Goal: Find contact information: Find contact information

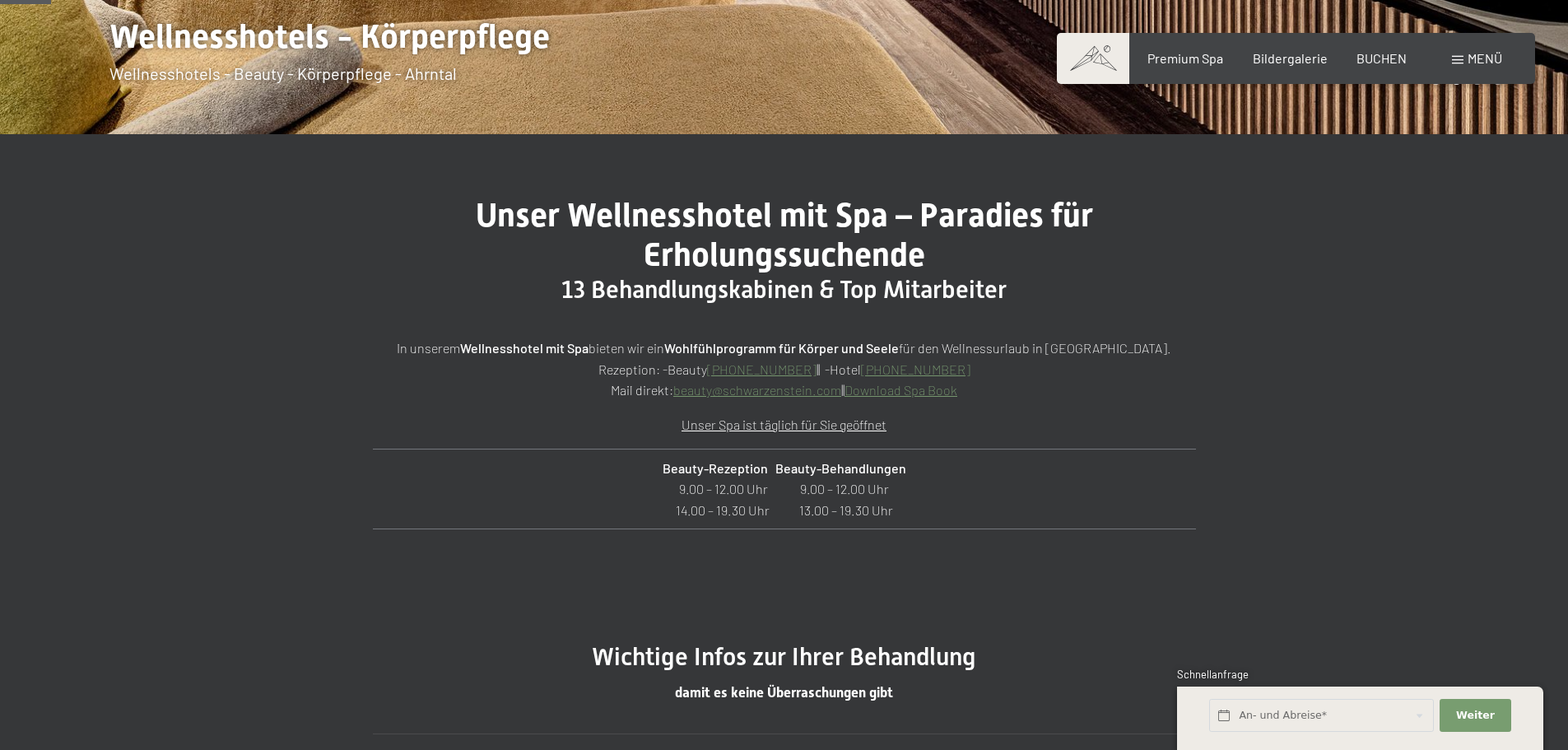
scroll to position [397, 0]
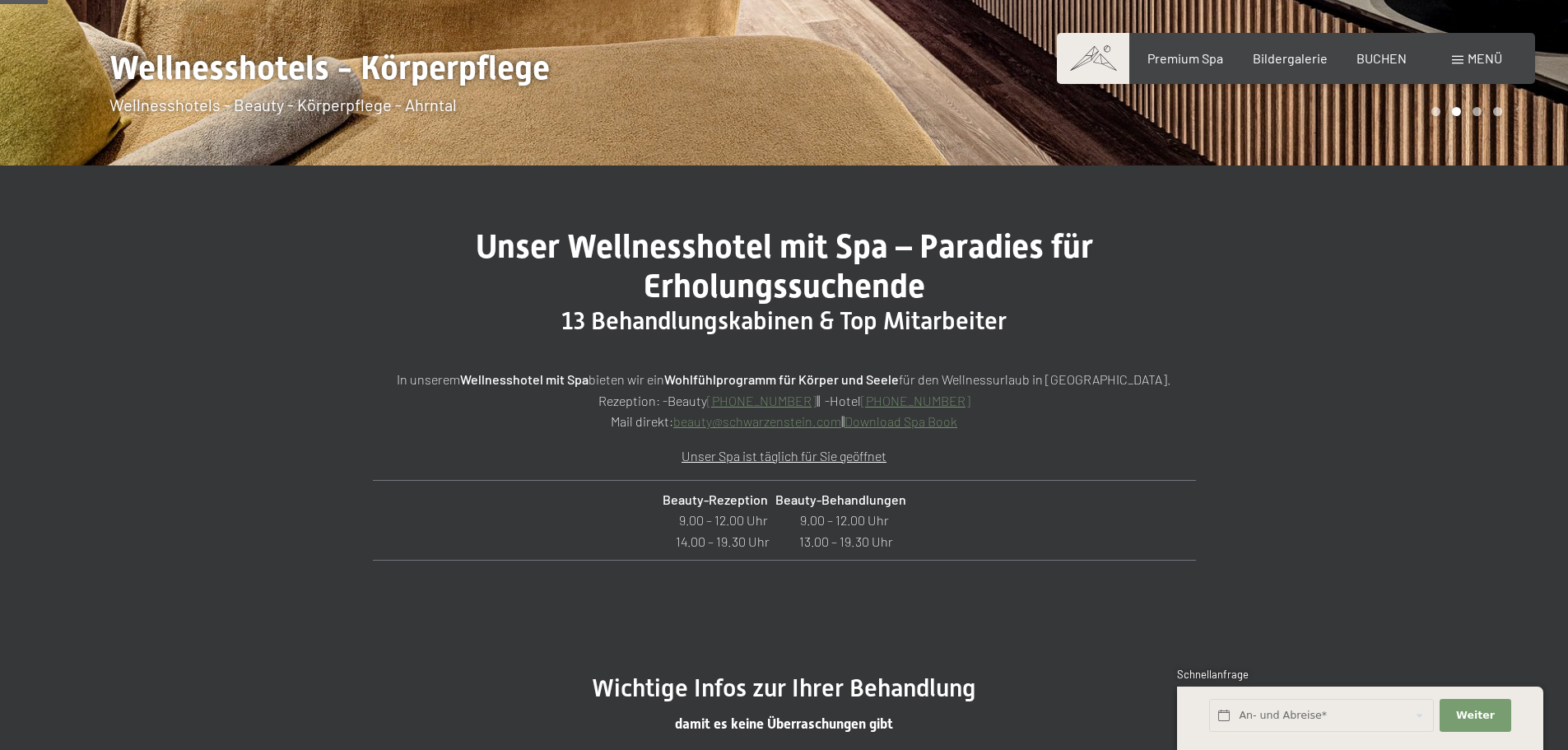
click at [991, 431] on p "In unserem Wellnesshotel mit Spa bieten wir ein Wohlfühlprogramm für Körper und…" at bounding box center [784, 401] width 824 height 63
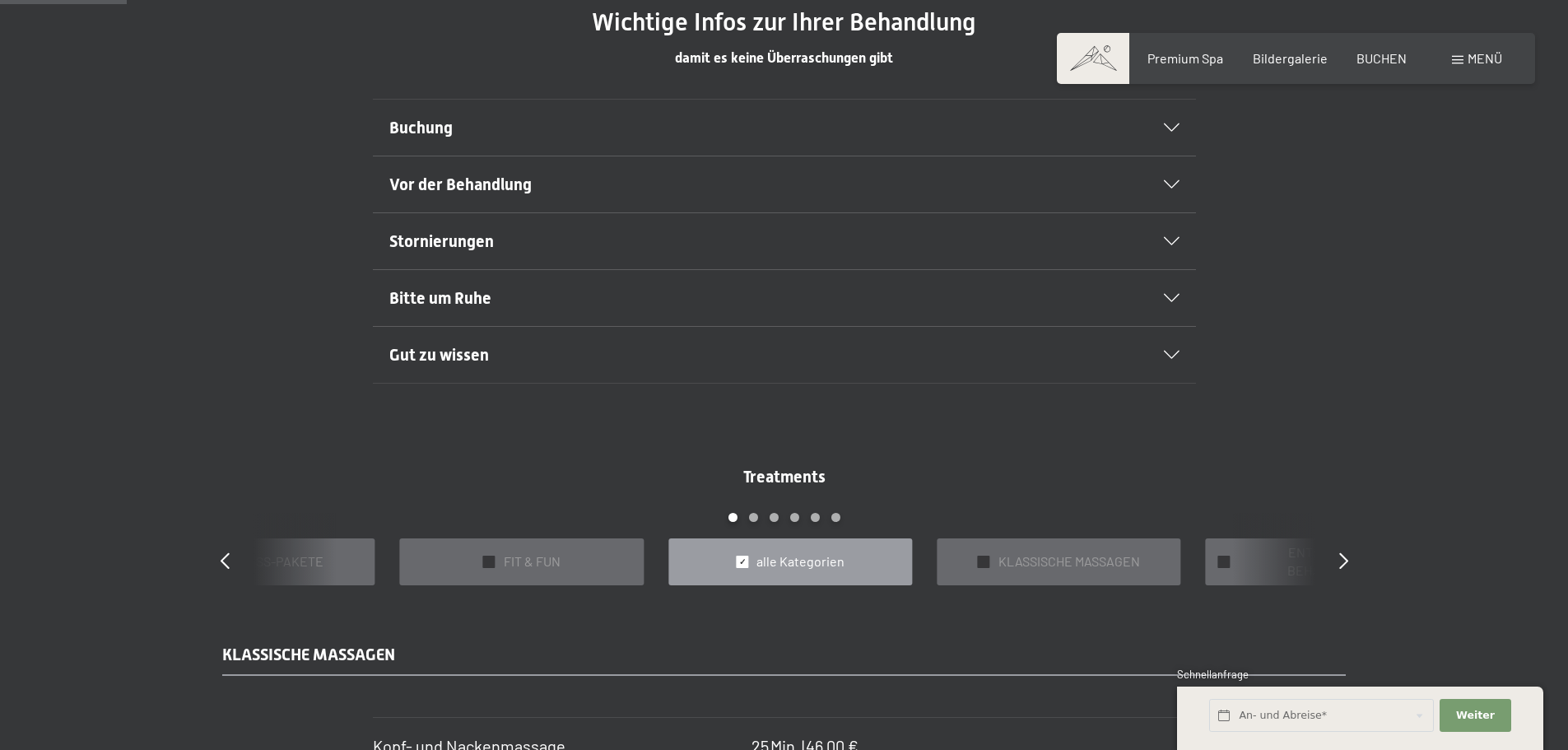
scroll to position [1032, 0]
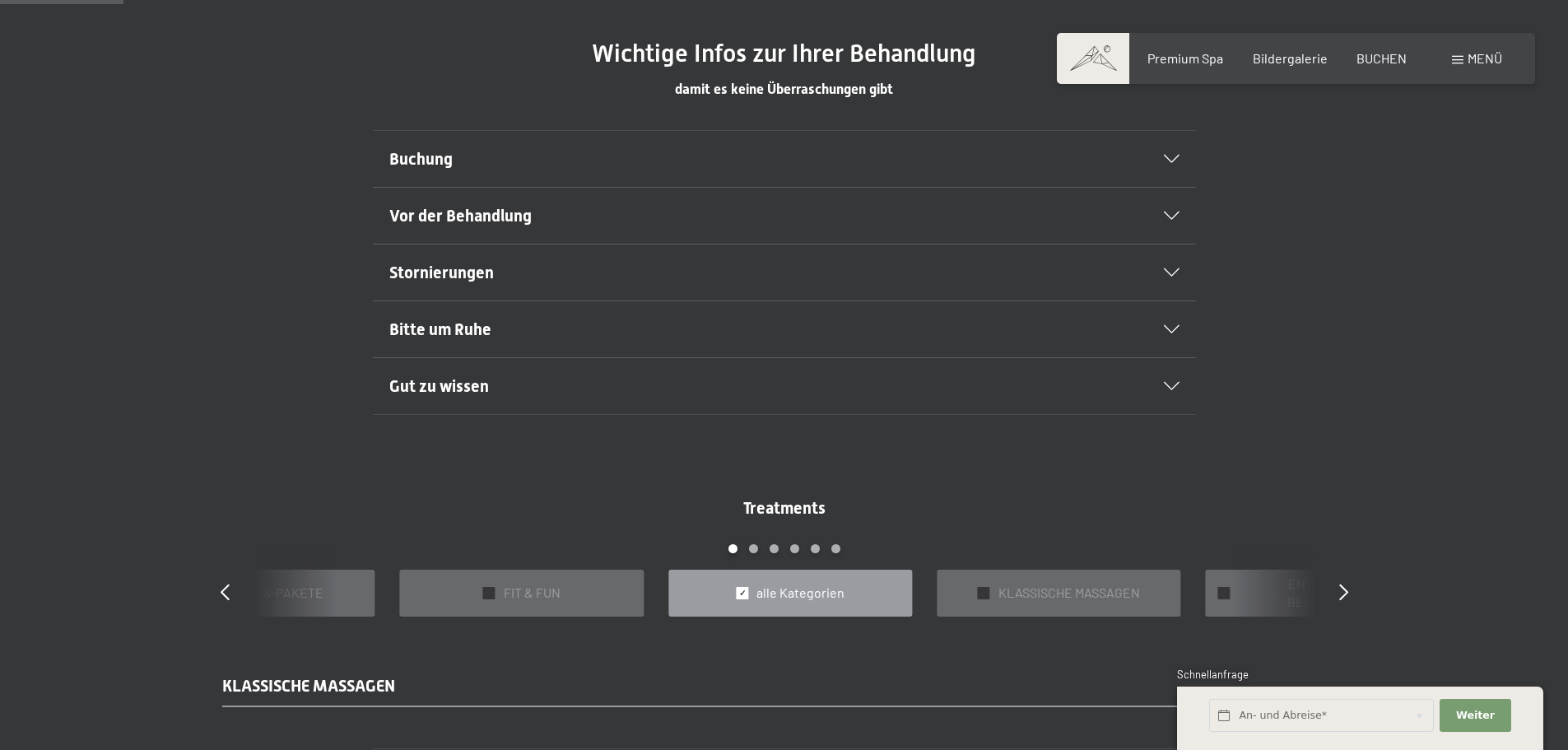
click at [1145, 153] on div "Buchung" at bounding box center [784, 159] width 790 height 56
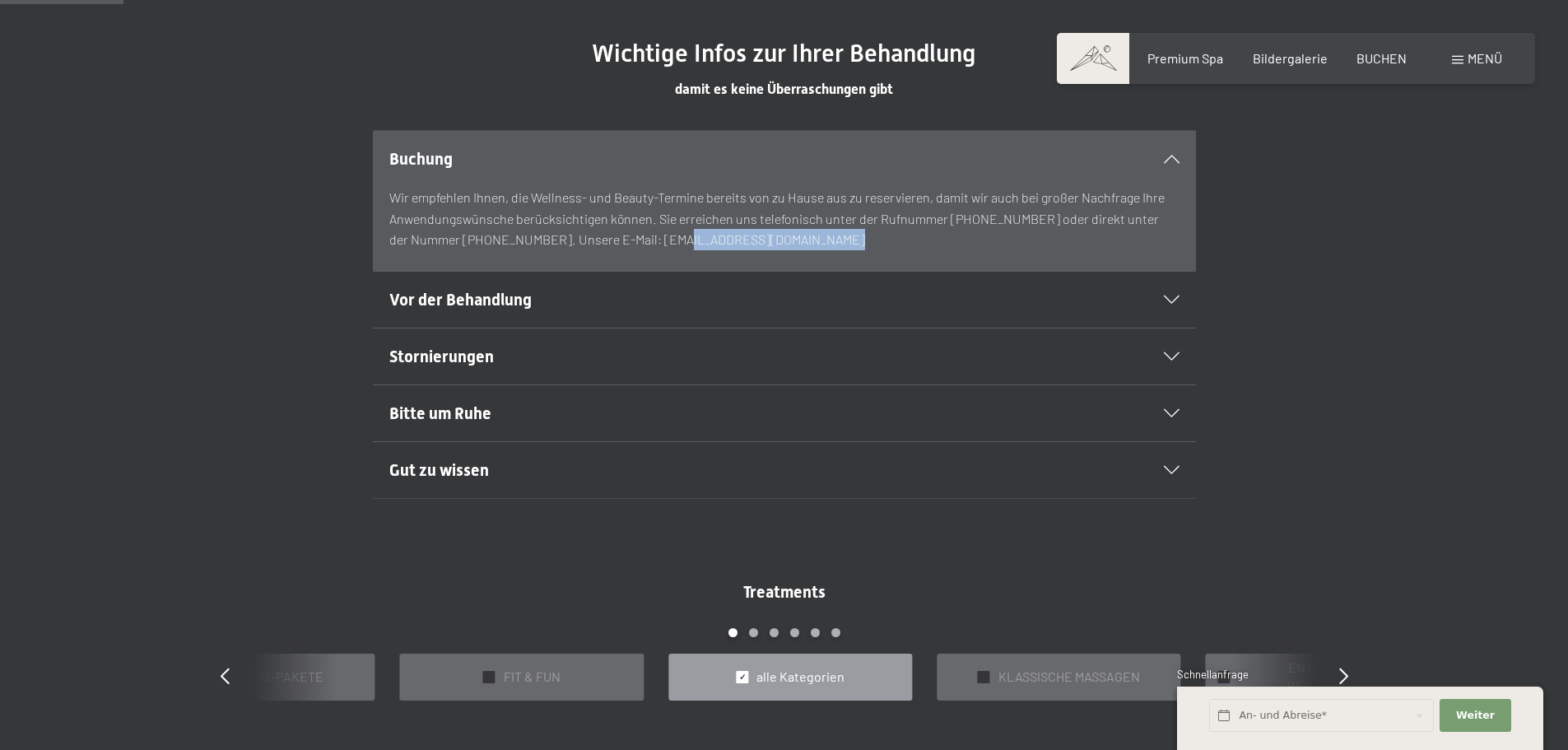
drag, startPoint x: 794, startPoint y: 243, endPoint x: 629, endPoint y: 248, distance: 165.1
click at [629, 248] on p "Wir empfehlen Ihnen, die Wellness- und Beauty-Termine bereits von zu Hause aus …" at bounding box center [784, 218] width 790 height 63
copy p "[EMAIL_ADDRESS][DOMAIN_NAME]"
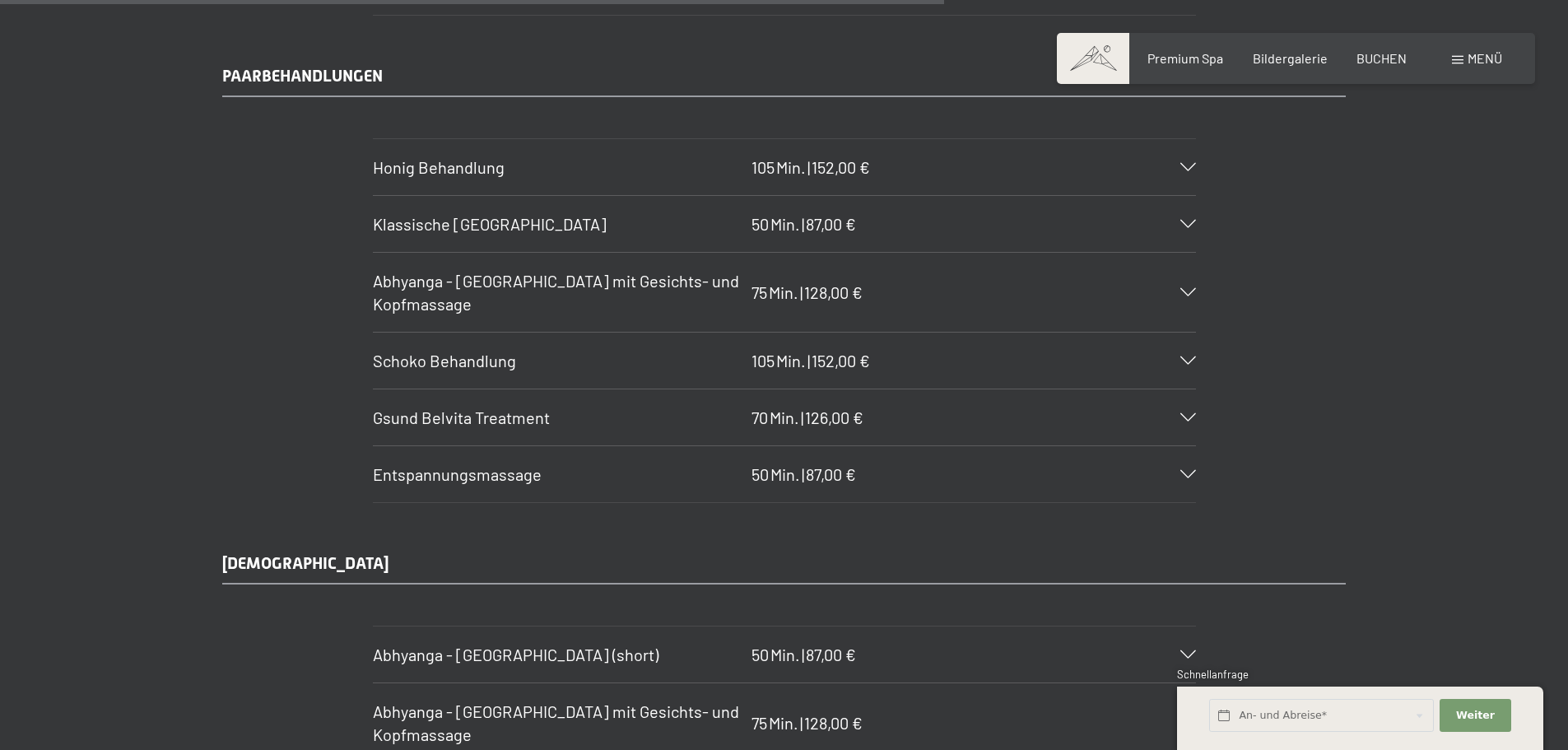
scroll to position [7960, 0]
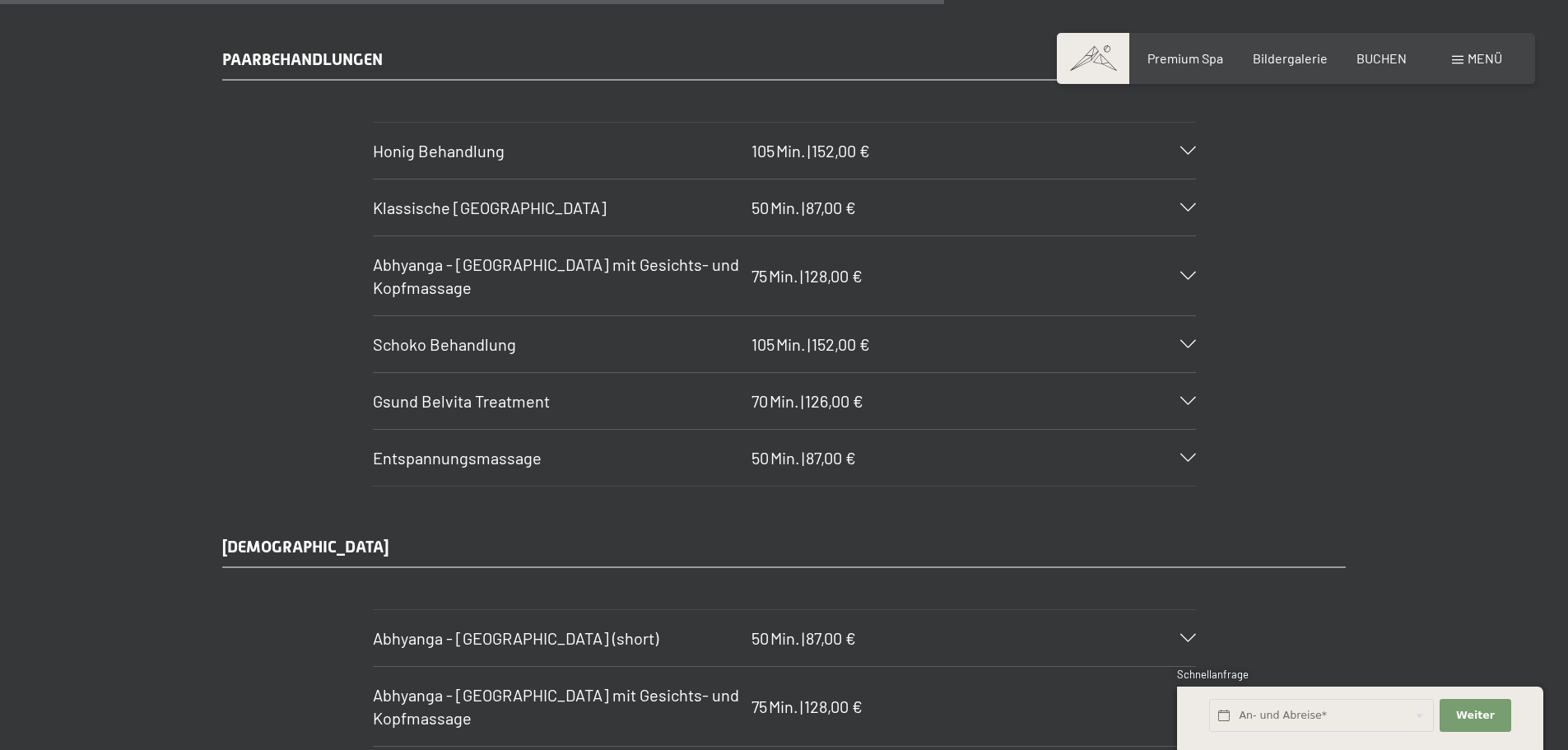
click at [1187, 206] on icon at bounding box center [1188, 207] width 16 height 8
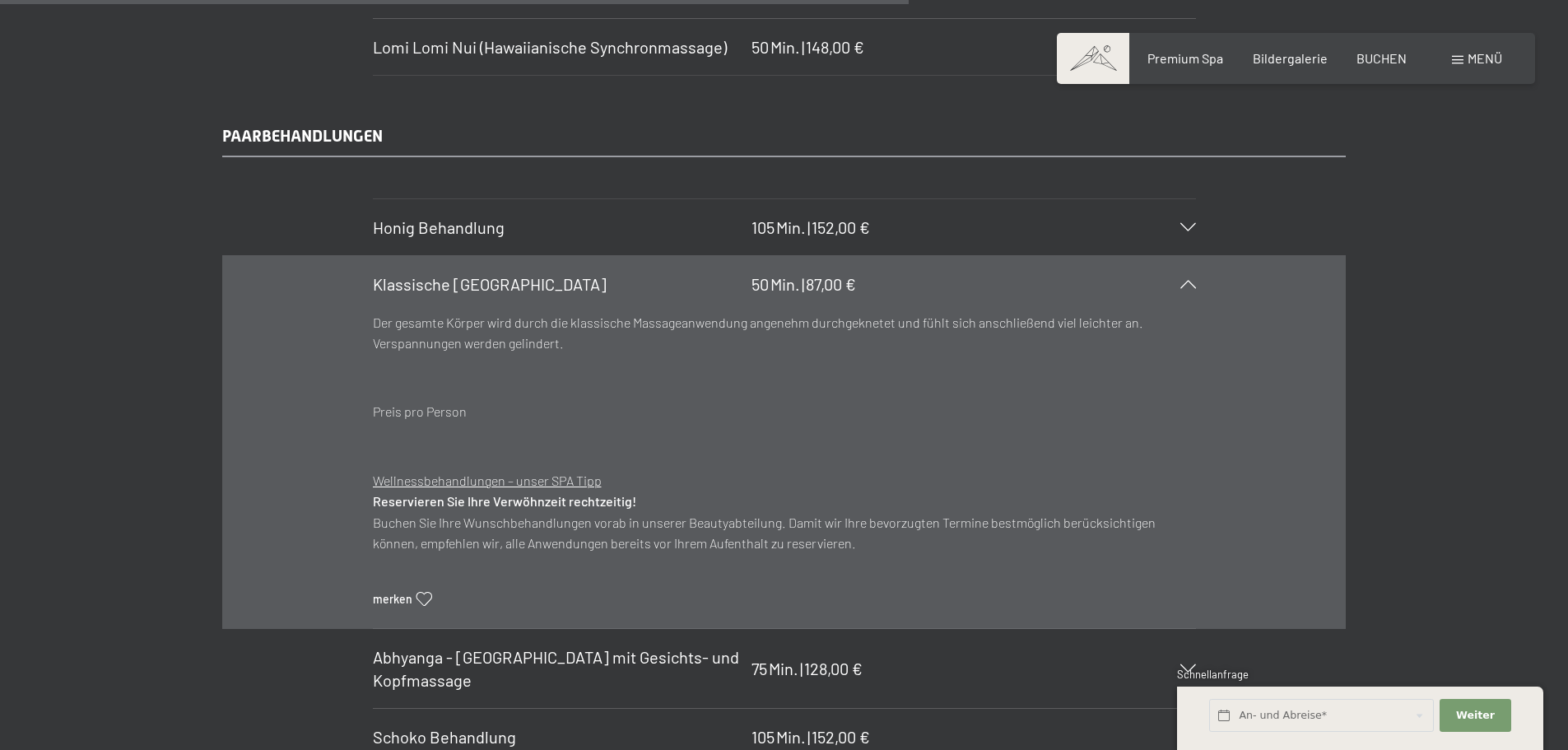
scroll to position [7900, 0]
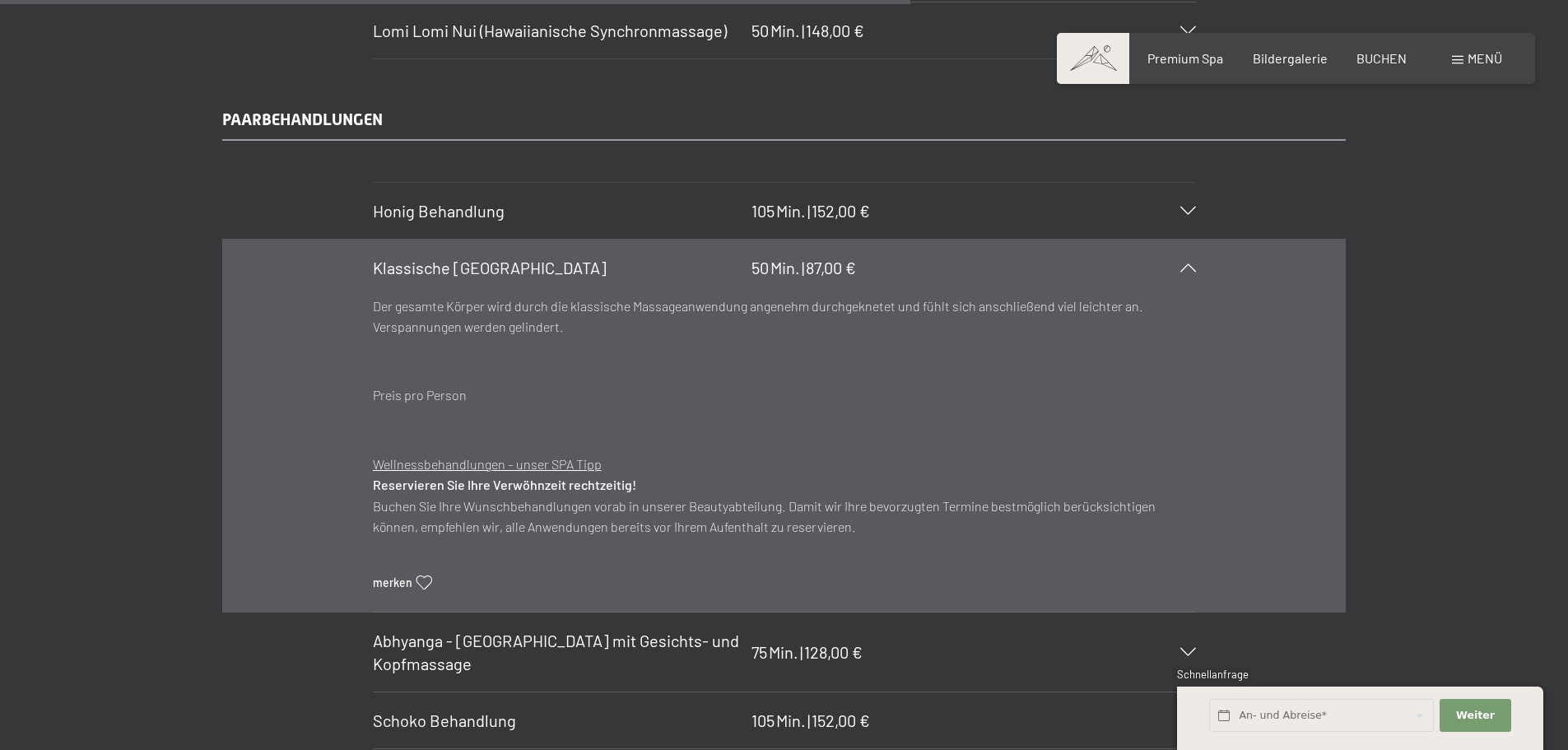
click at [815, 328] on p "Der gesamte Körper wird durch die klassische Massageanwendung angenehm durchgek…" at bounding box center [784, 316] width 824 height 42
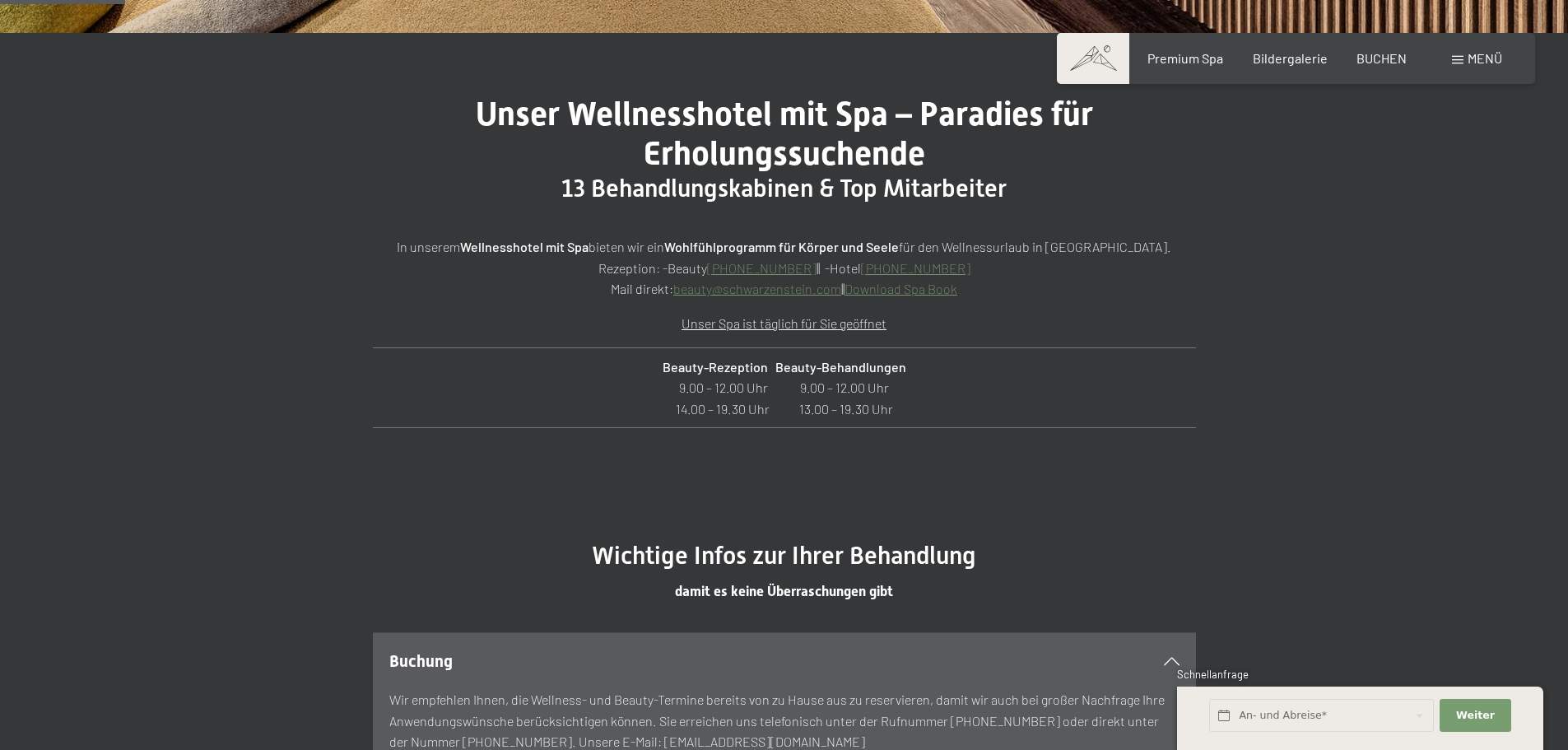
scroll to position [513, 0]
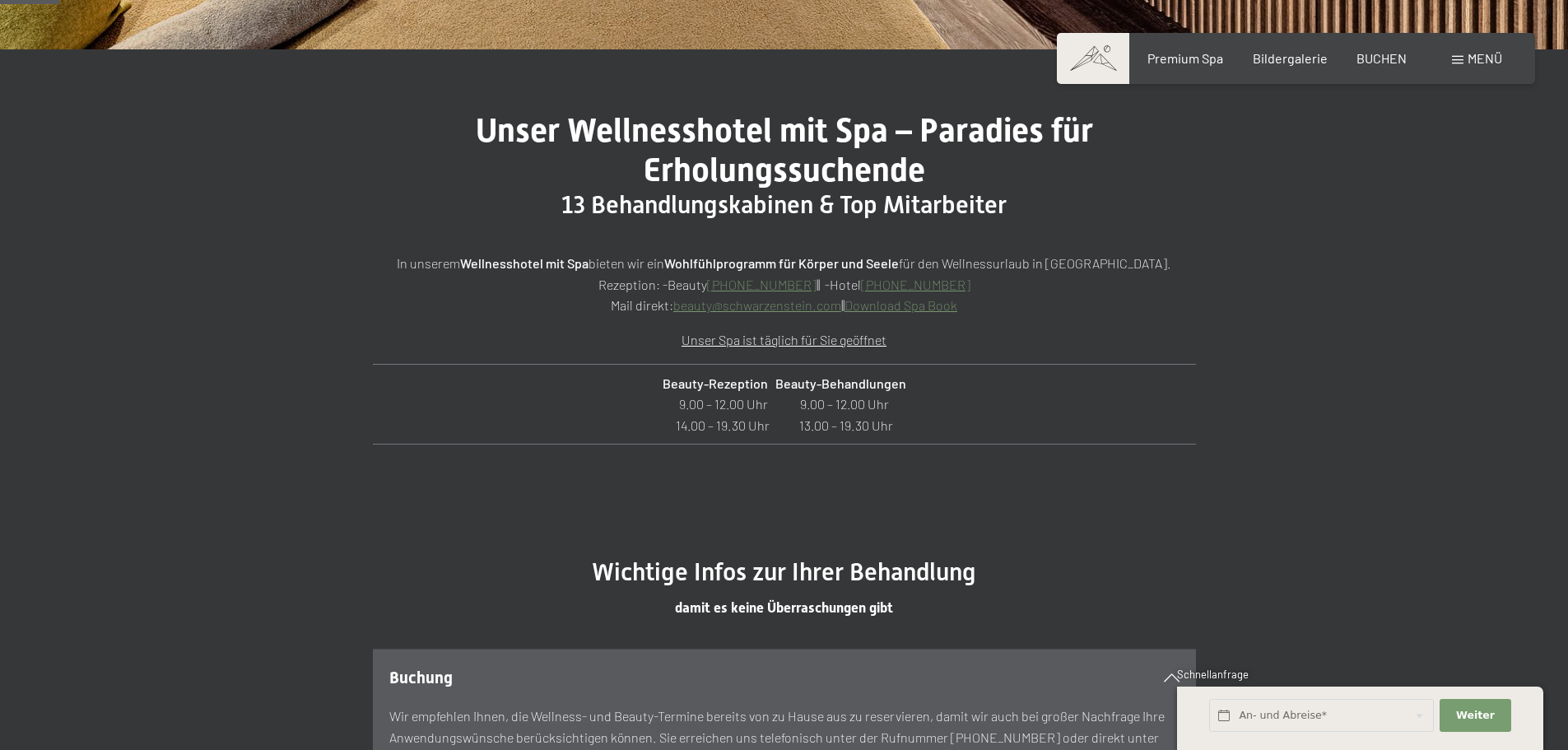
click at [791, 422] on p "Beauty-Rezeption Beauty-Behandlungen 9.00 – 12.00 Uhr 9.00 – 12.00 Uhr 14.00 – …" at bounding box center [784, 404] width 798 height 63
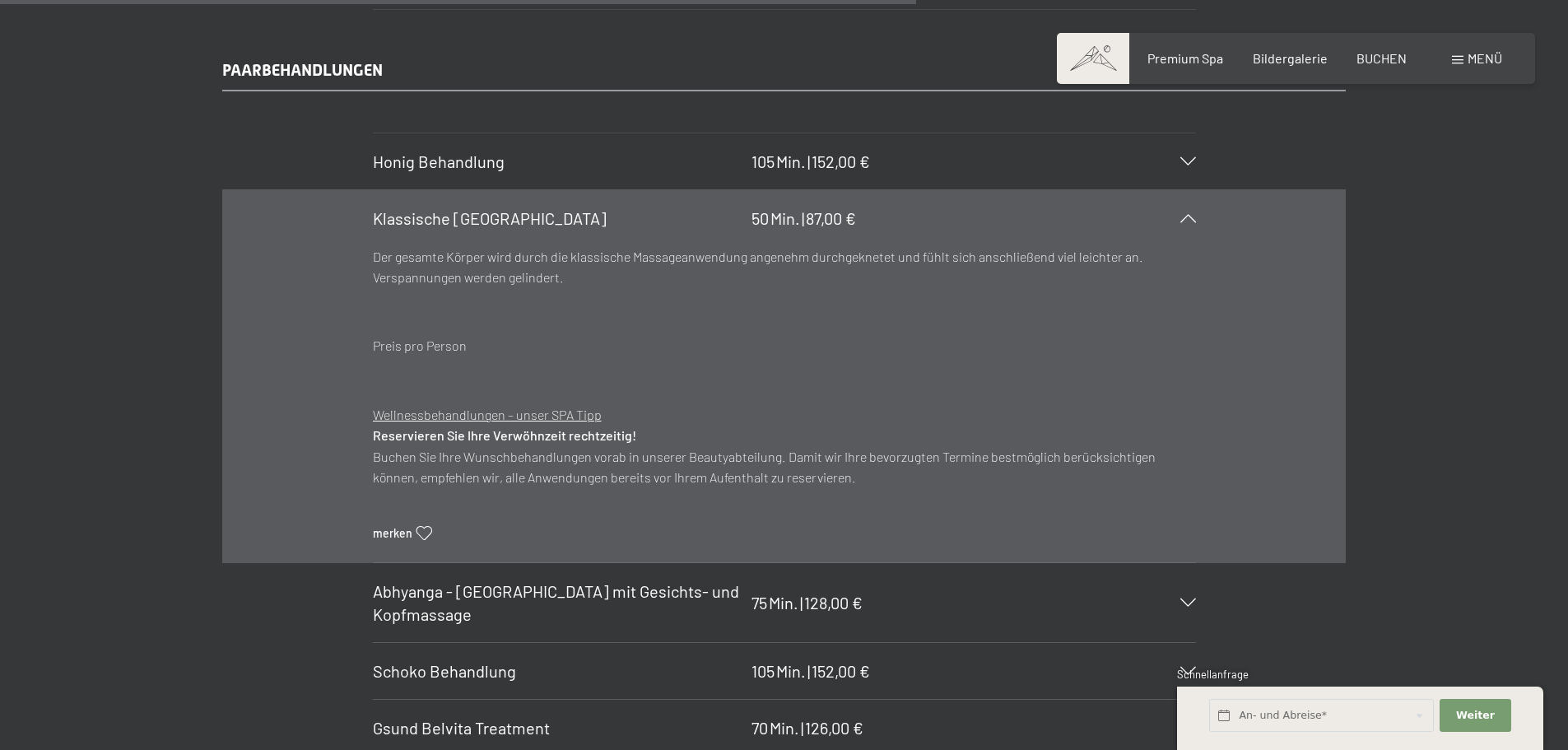
scroll to position [7982, 0]
